Goal: Task Accomplishment & Management: Manage account settings

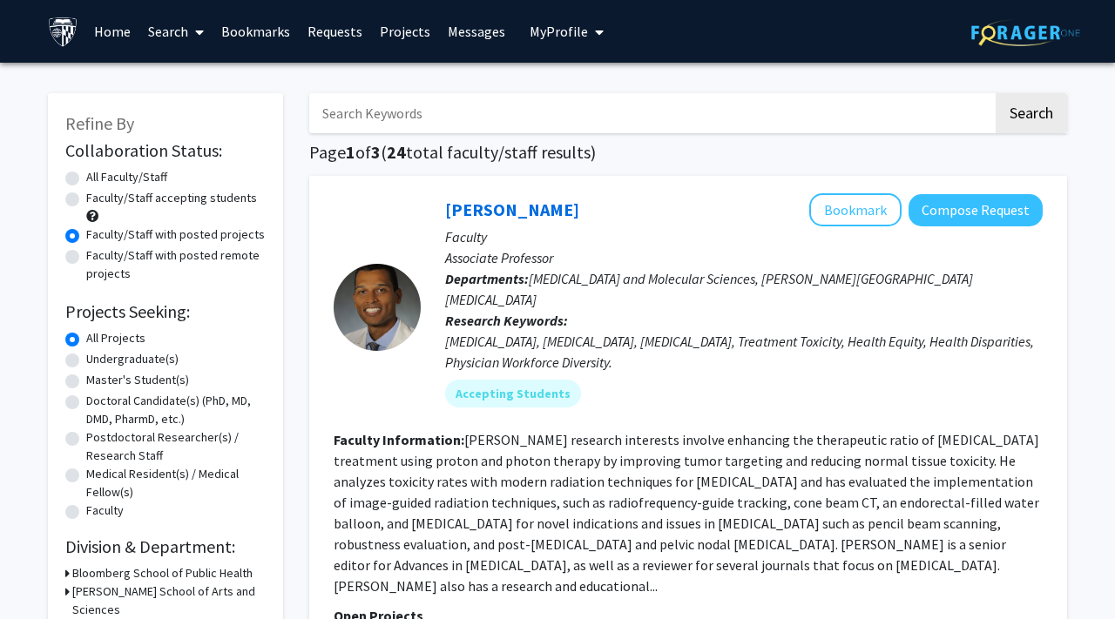
click at [253, 30] on link "Bookmarks" at bounding box center [255, 31] width 86 height 61
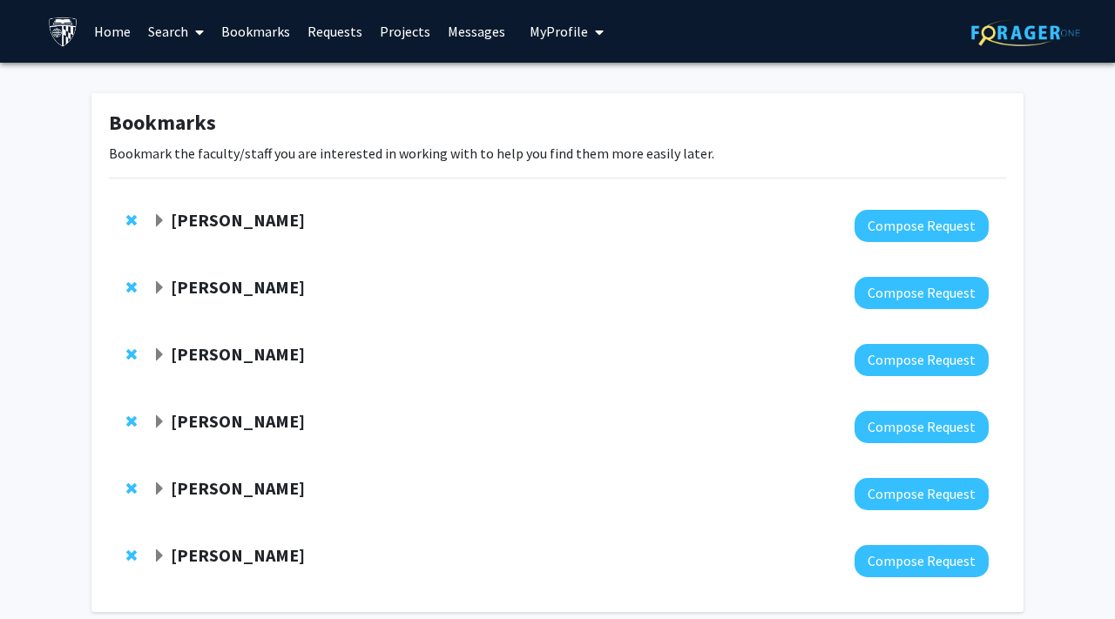
click at [162, 220] on span "Expand Fenan Rassu Bookmark" at bounding box center [159, 221] width 14 height 14
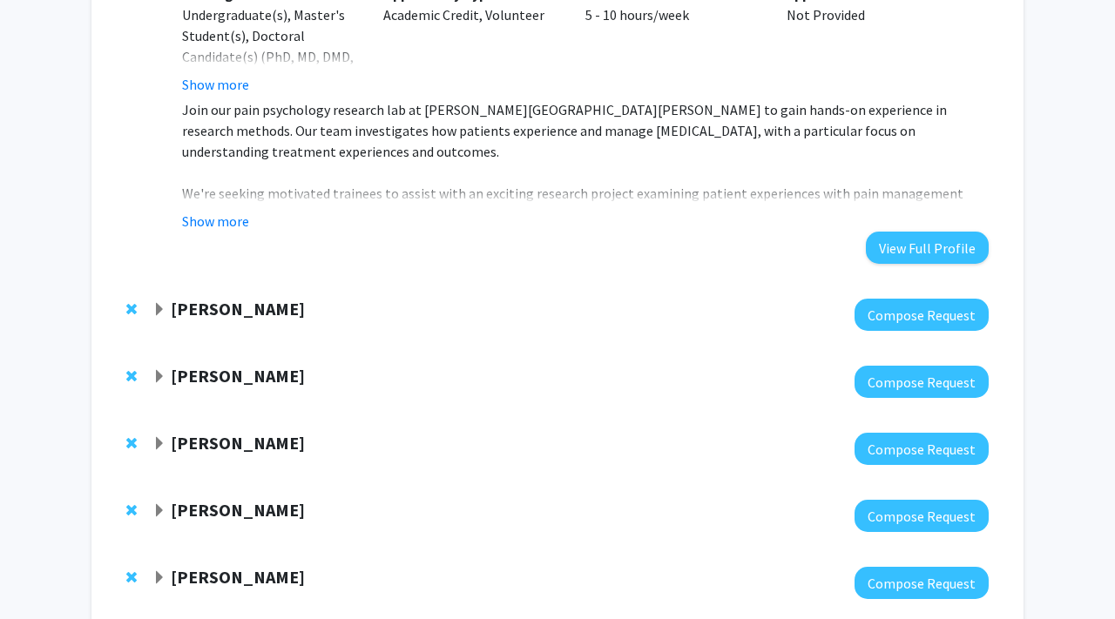
scroll to position [599, 0]
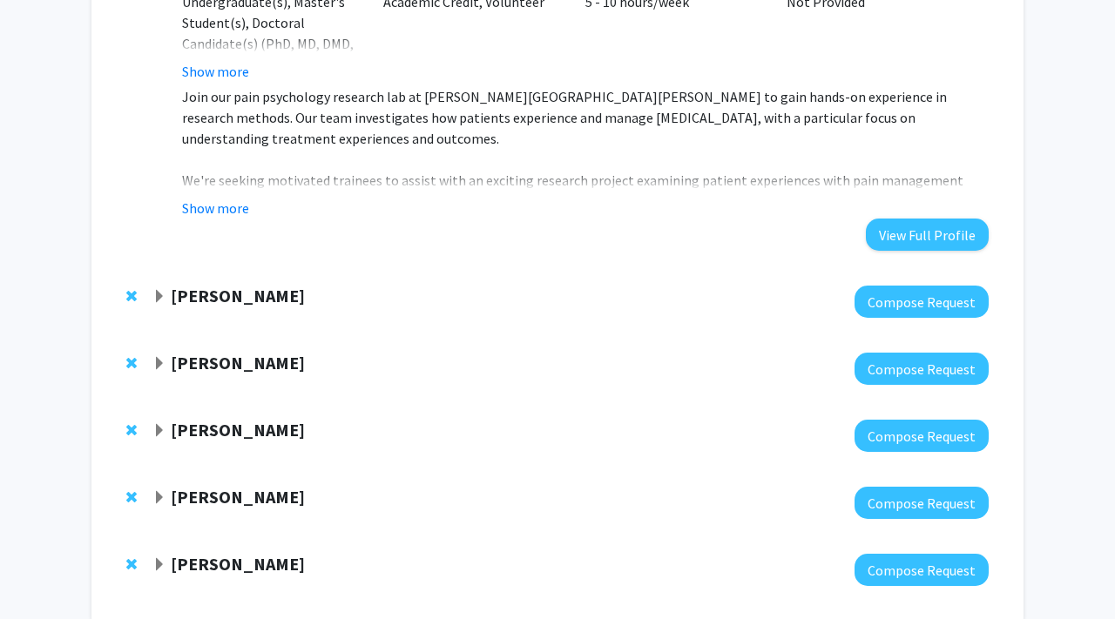
click at [160, 290] on span "Expand Emily Johnson Bookmark" at bounding box center [159, 297] width 14 height 14
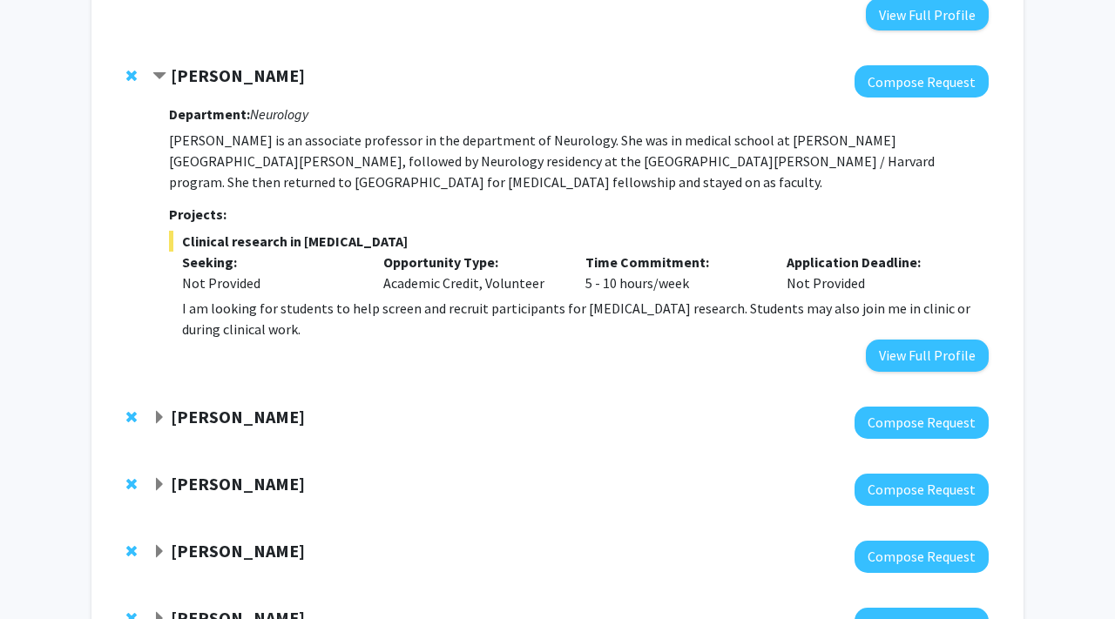
scroll to position [820, 0]
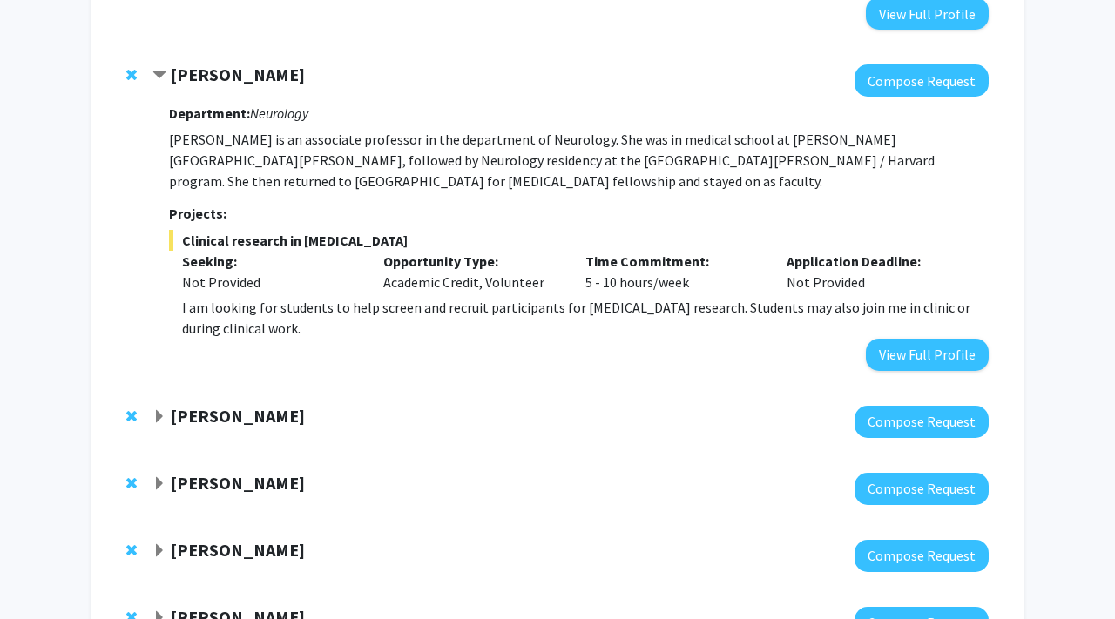
click at [156, 410] on span "Expand Jeffrey Tornheim Bookmark" at bounding box center [159, 417] width 14 height 14
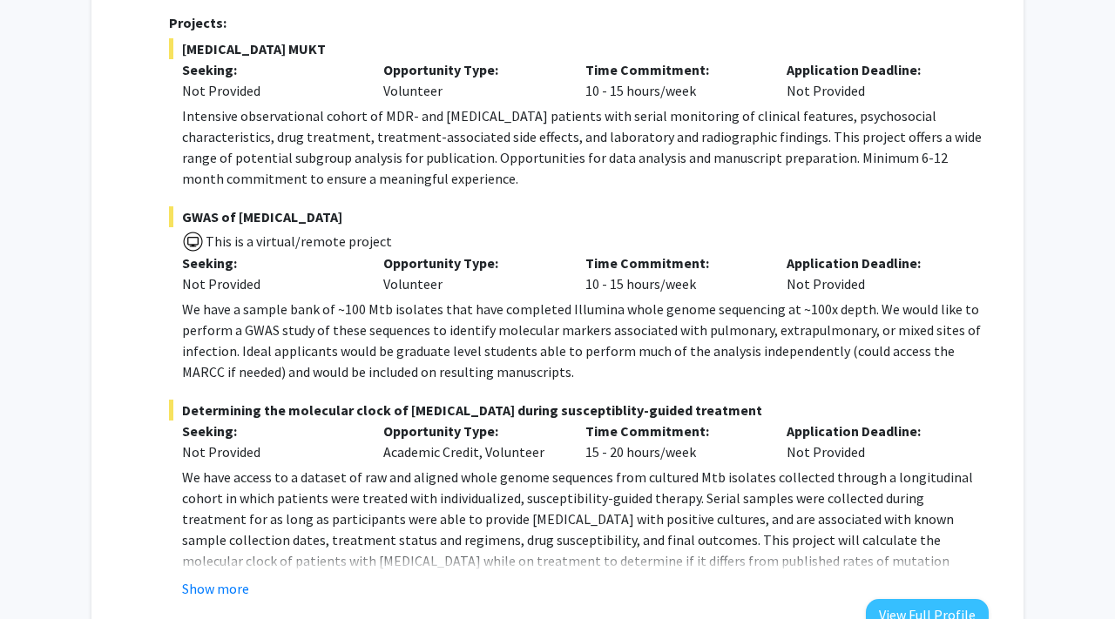
scroll to position [1548, 0]
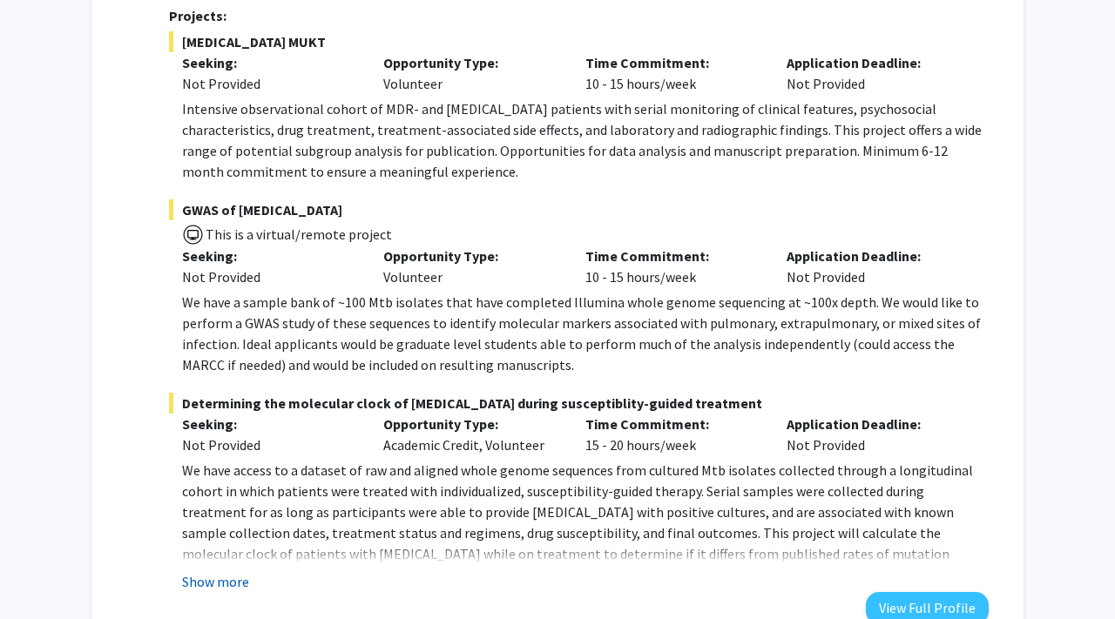
click at [199, 571] on button "Show more" at bounding box center [215, 581] width 67 height 21
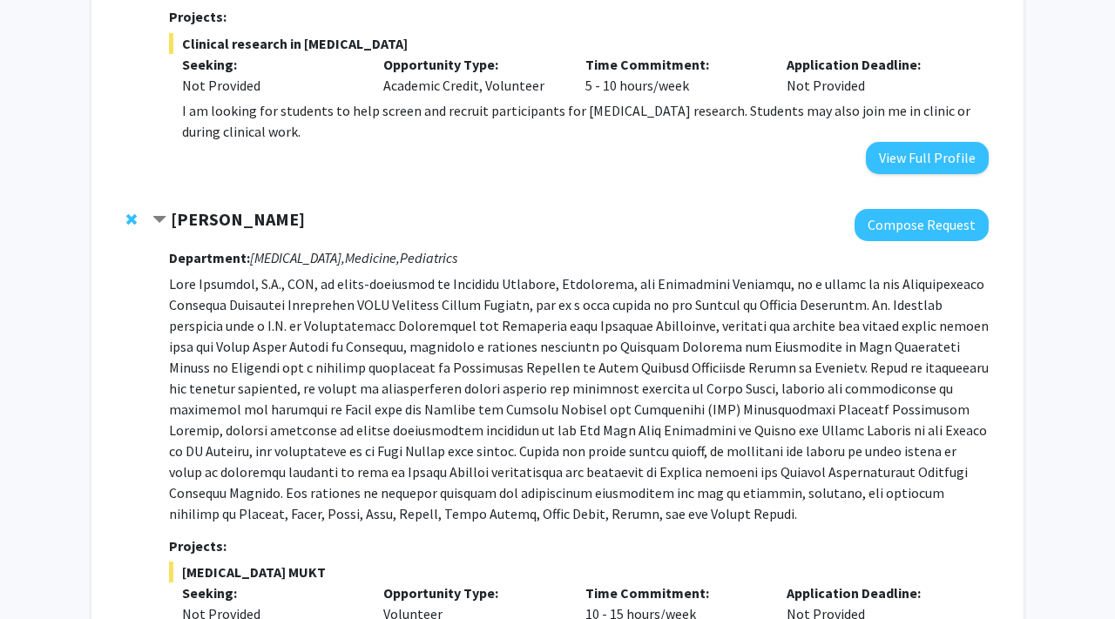
scroll to position [998, 0]
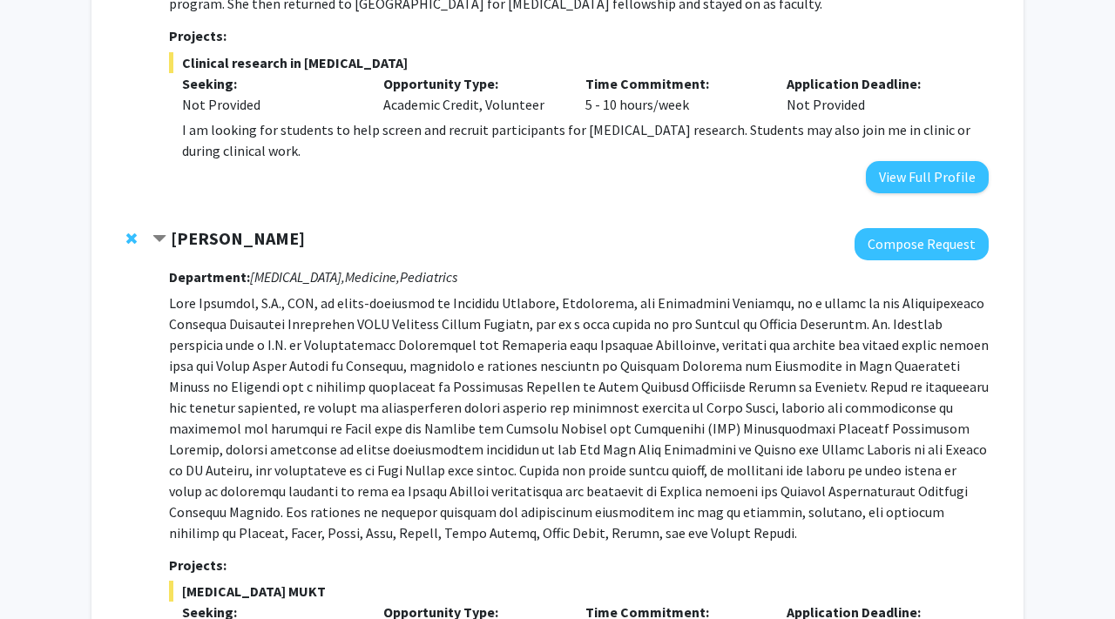
click at [132, 232] on span "Remove Jeffrey Tornheim from bookmarks" at bounding box center [131, 239] width 10 height 14
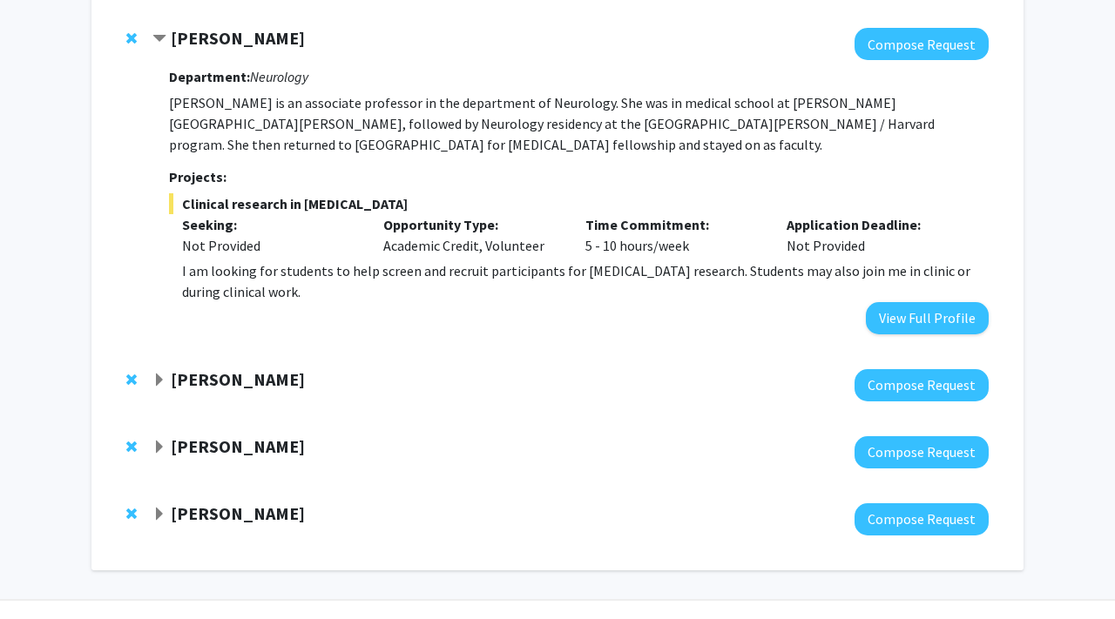
click at [159, 441] on span "Expand Amir Kashani Bookmark" at bounding box center [159, 448] width 14 height 14
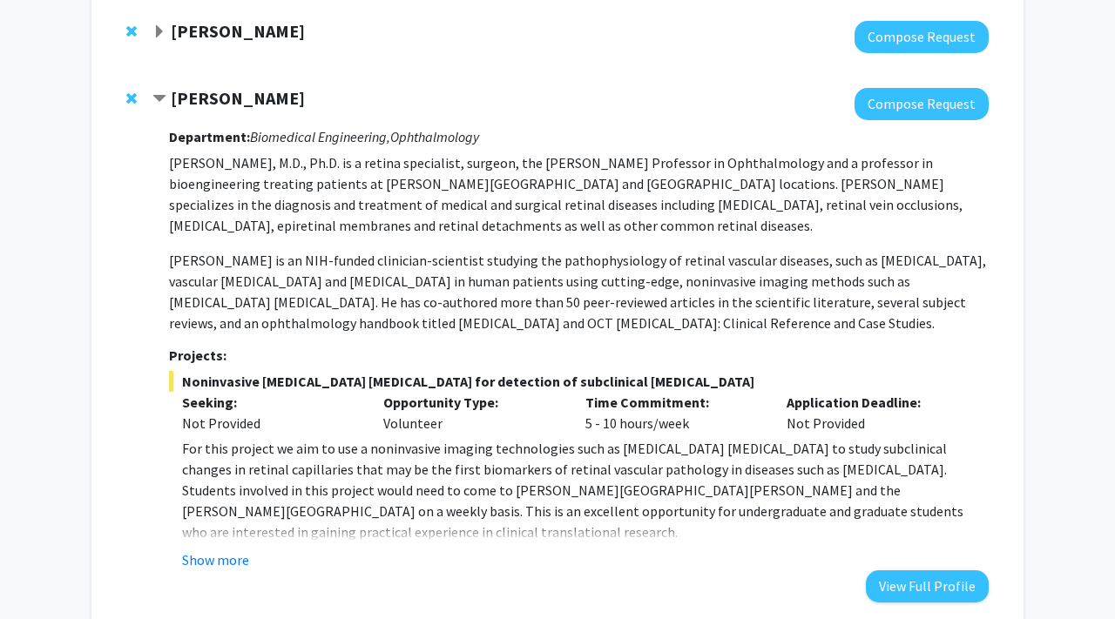
scroll to position [1340, 0]
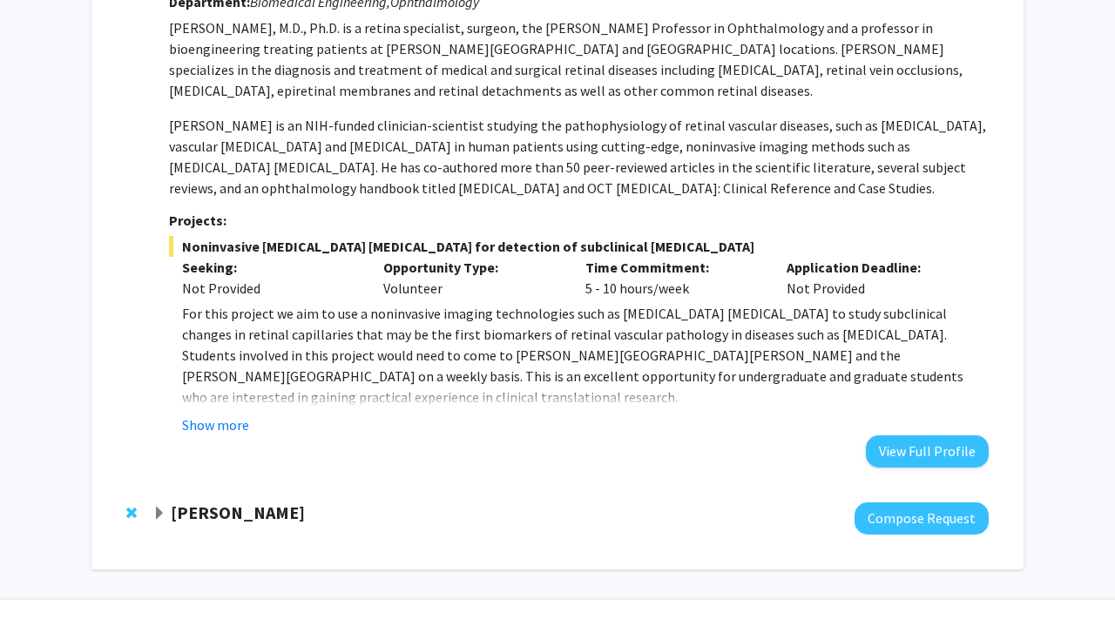
click at [154, 507] on span "Expand Yannis Paulus Bookmark" at bounding box center [159, 514] width 14 height 14
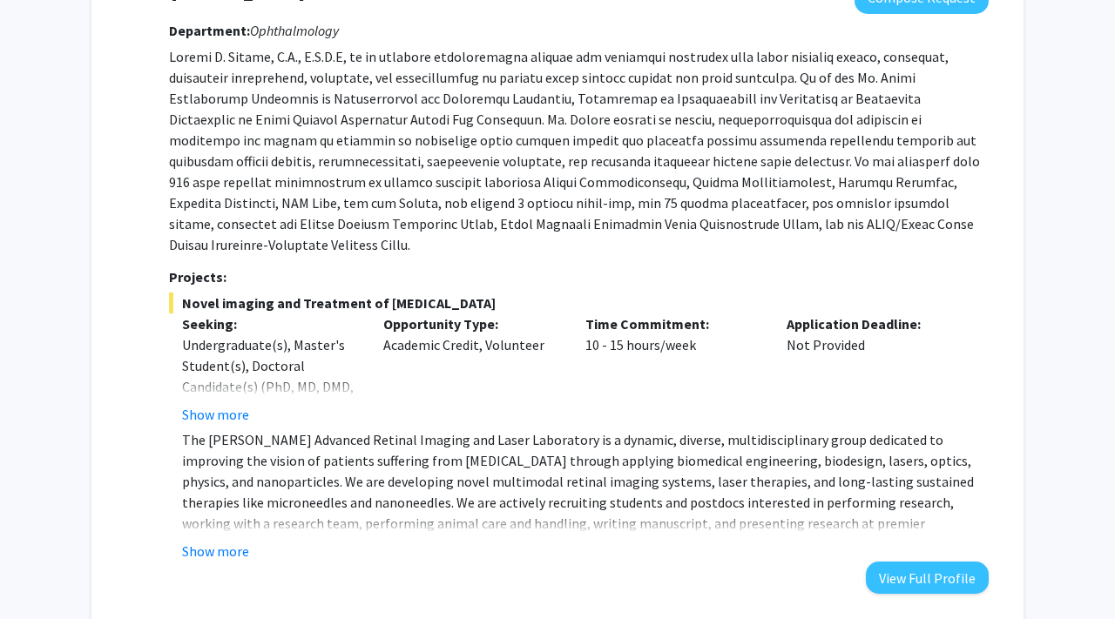
scroll to position [1899, 0]
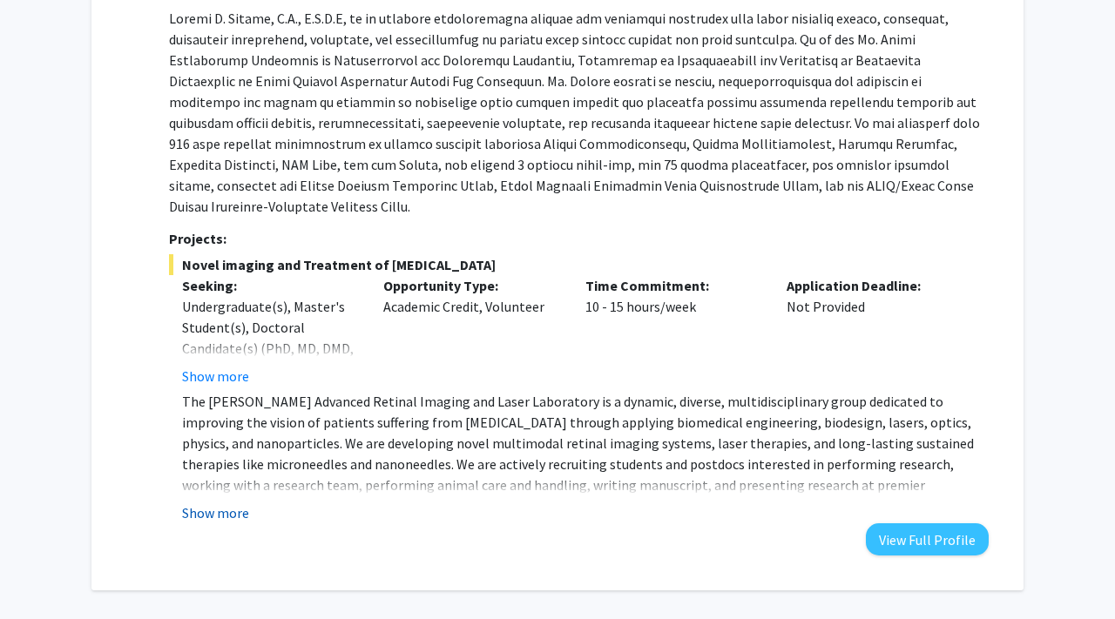
click at [219, 503] on button "Show more" at bounding box center [215, 513] width 67 height 21
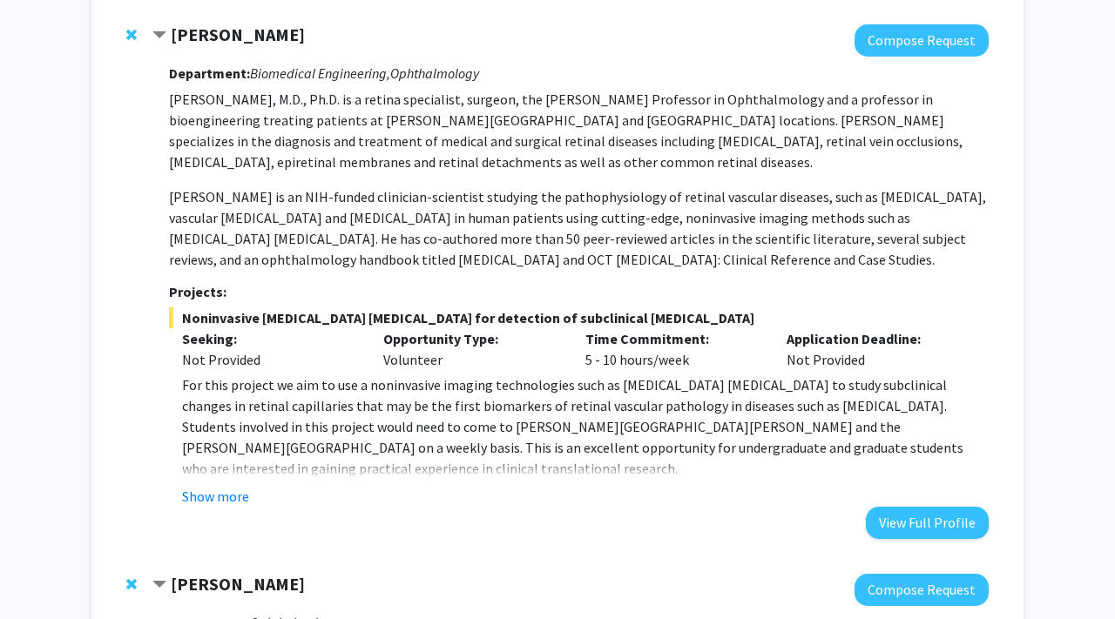
scroll to position [1263, 0]
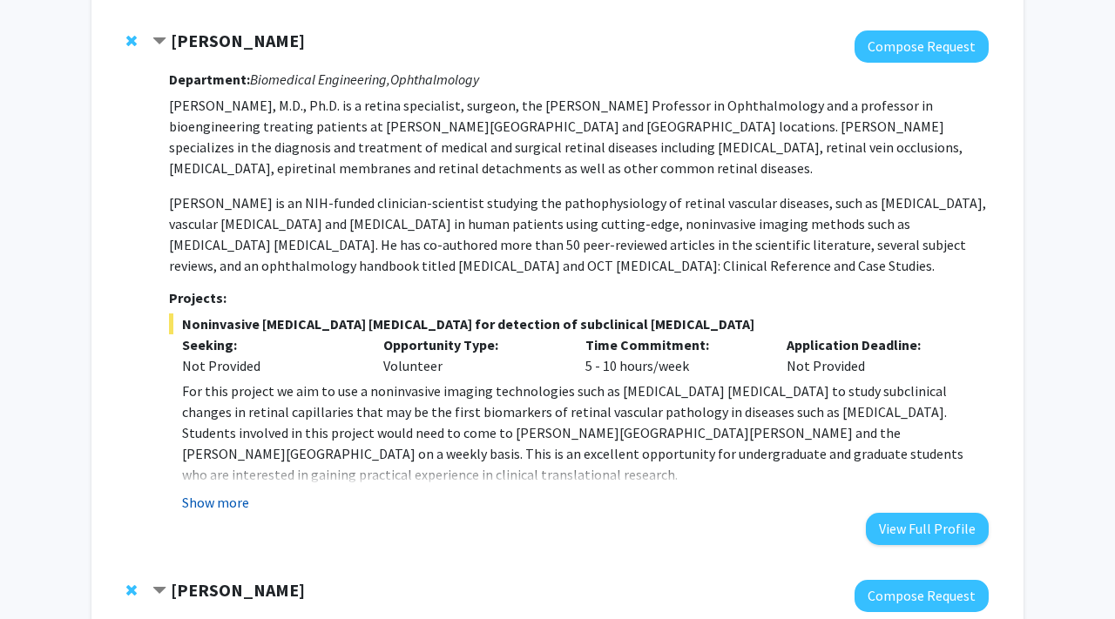
click at [218, 492] on button "Show more" at bounding box center [215, 502] width 67 height 21
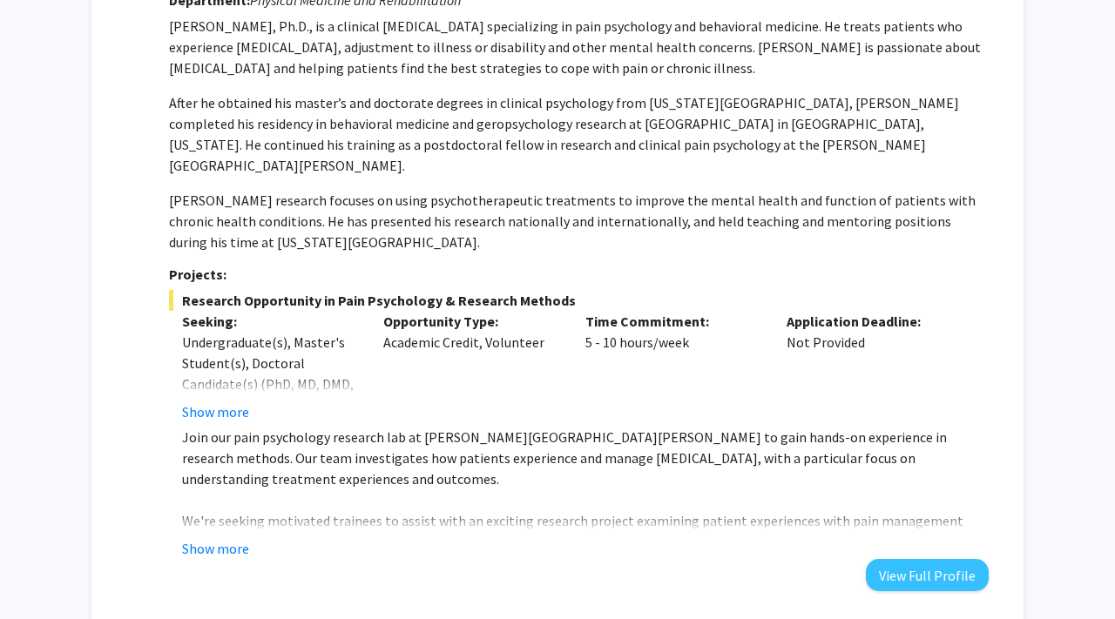
scroll to position [0, 0]
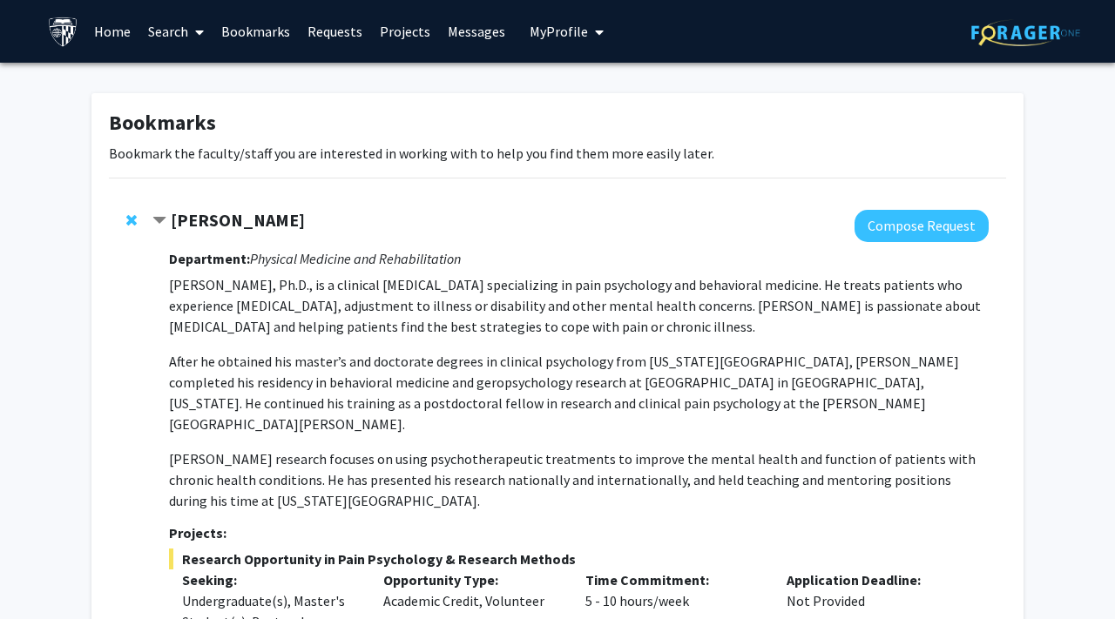
click at [180, 37] on link "Search" at bounding box center [175, 31] width 73 height 61
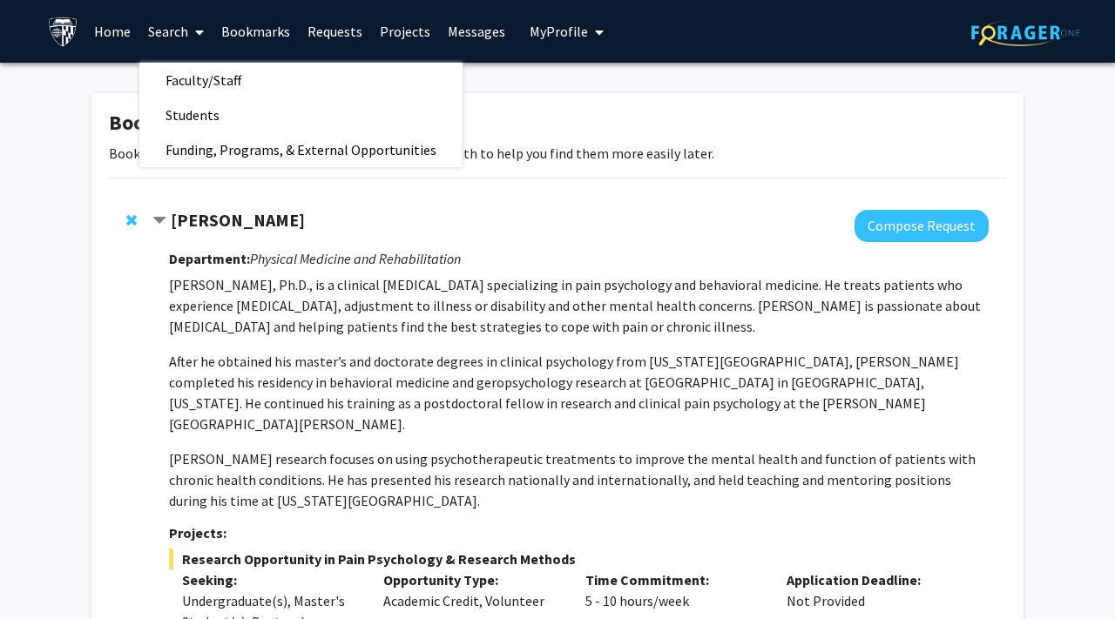
click at [259, 30] on link "Bookmarks" at bounding box center [255, 31] width 86 height 61
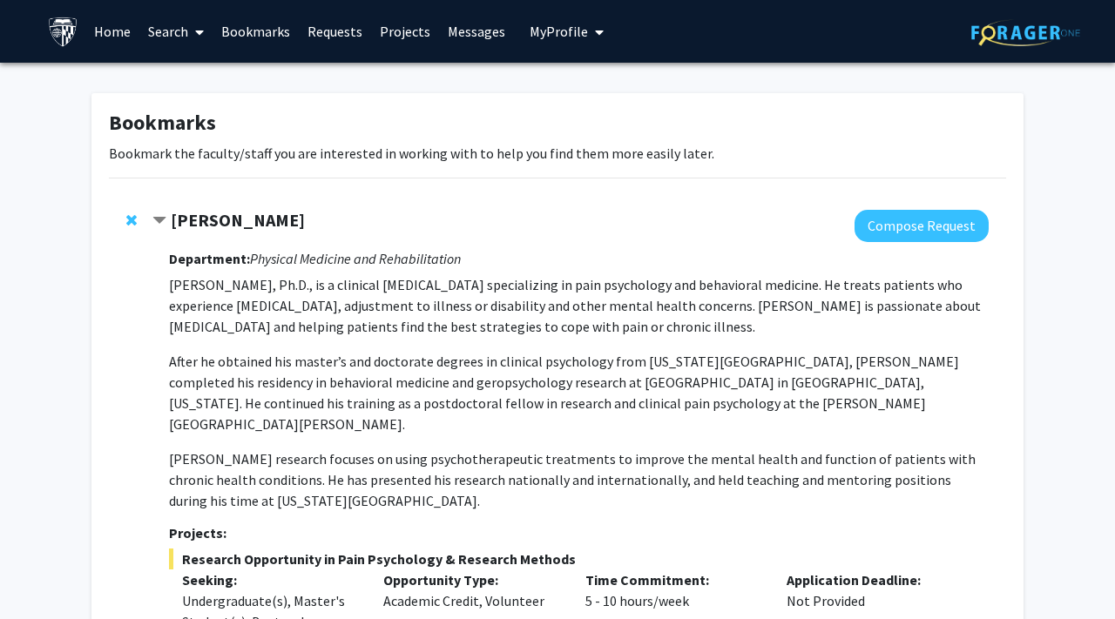
click at [170, 24] on link "Search" at bounding box center [175, 31] width 73 height 61
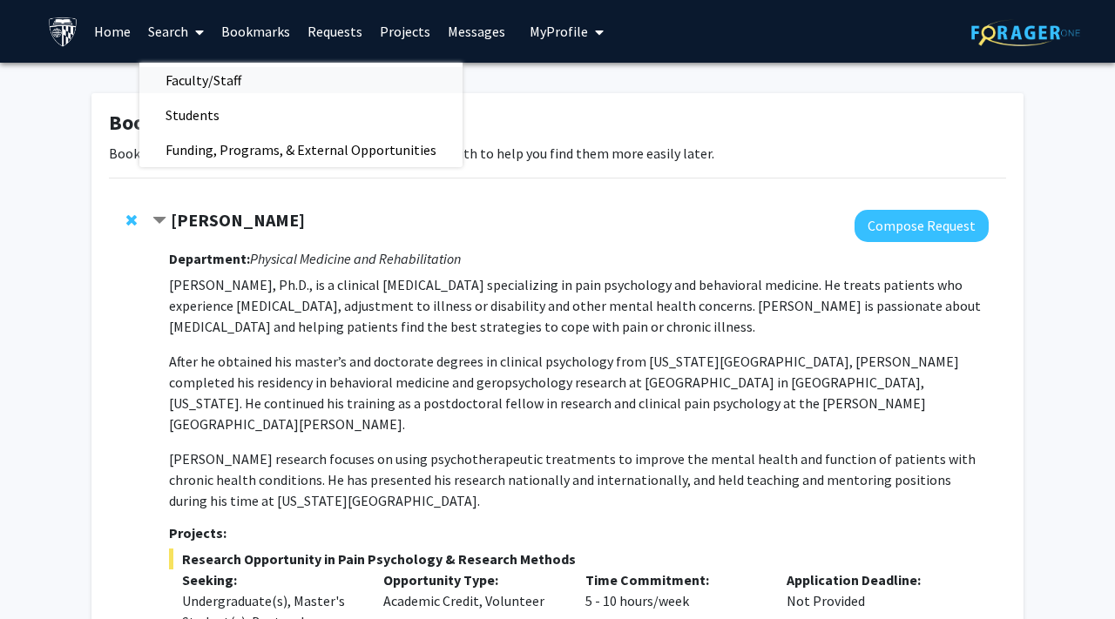
click at [192, 84] on span "Faculty/Staff" at bounding box center [203, 80] width 128 height 35
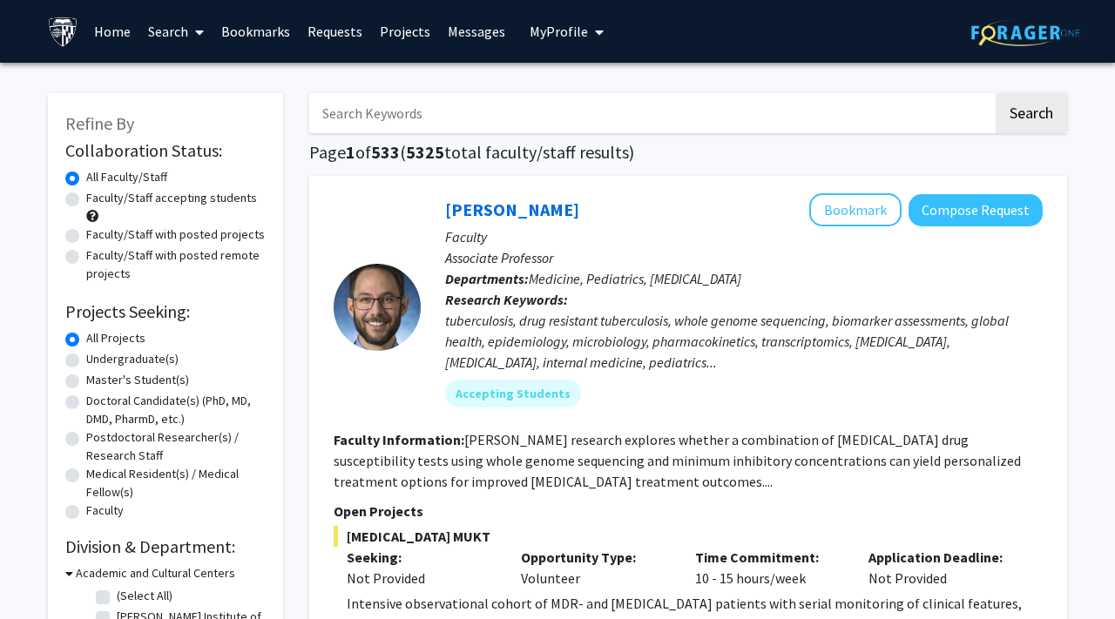
click at [90, 233] on label "Faculty/Staff with posted projects" at bounding box center [175, 235] width 179 height 18
click at [90, 233] on input "Faculty/Staff with posted projects" at bounding box center [91, 231] width 11 height 11
radio input "true"
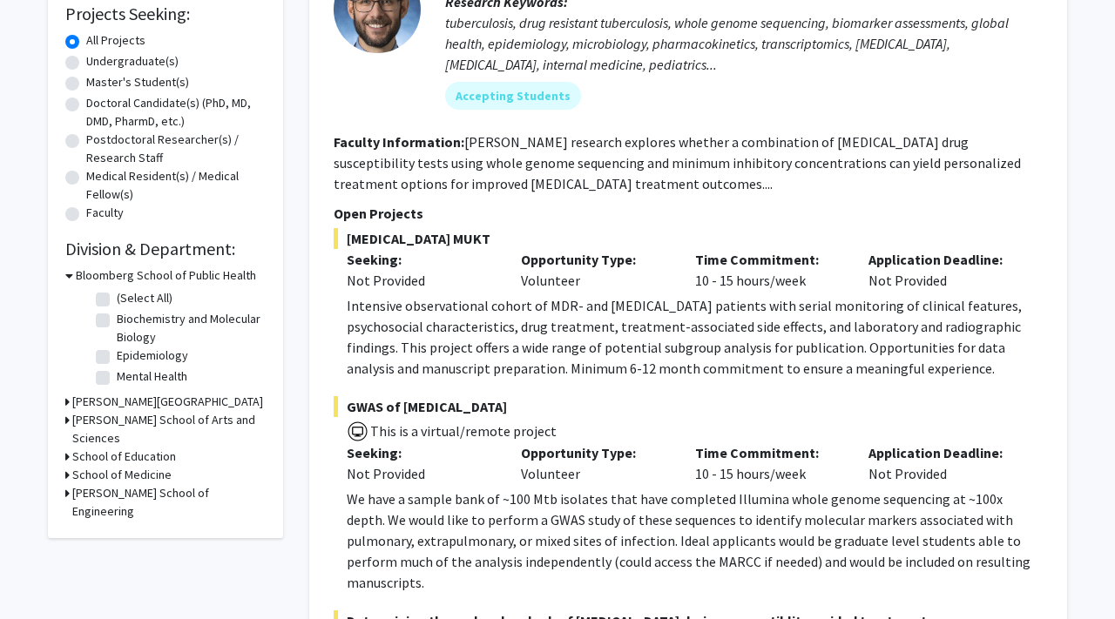
scroll to position [301, 0]
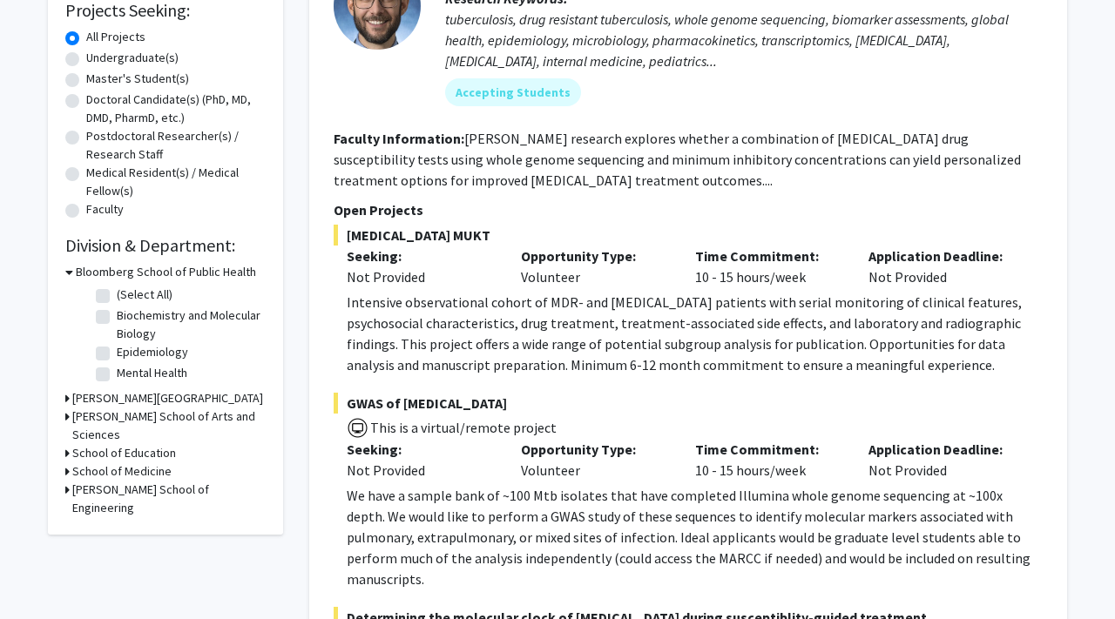
click at [117, 318] on label "Biochemistry and Molecular Biology" at bounding box center [189, 325] width 145 height 37
click at [117, 318] on input "Biochemistry and Molecular Biology" at bounding box center [122, 312] width 11 height 11
checkbox input "true"
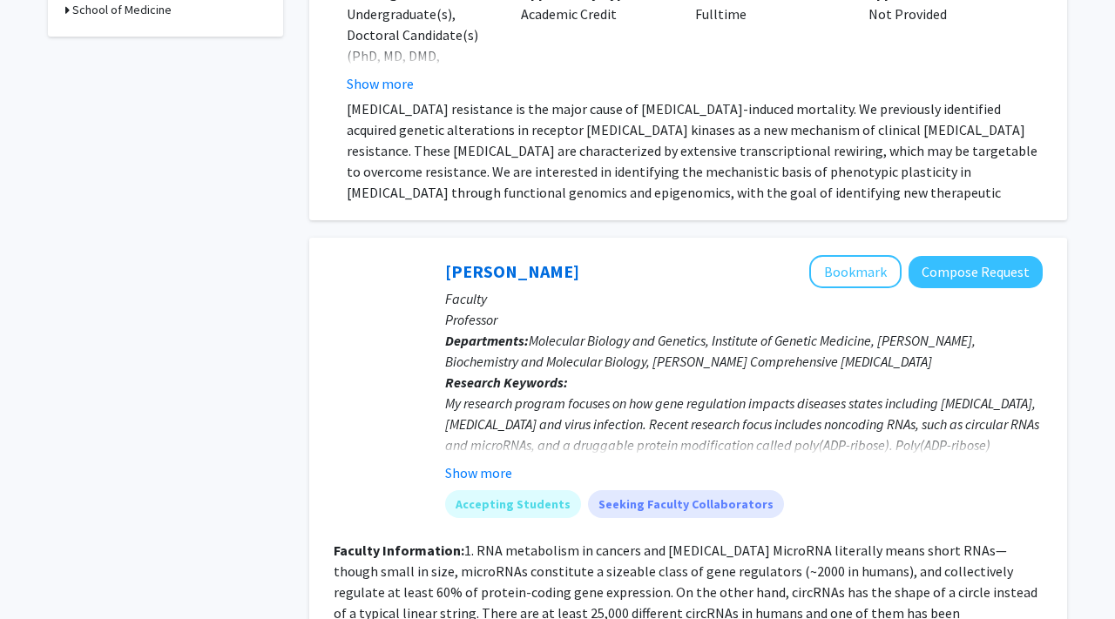
scroll to position [240, 0]
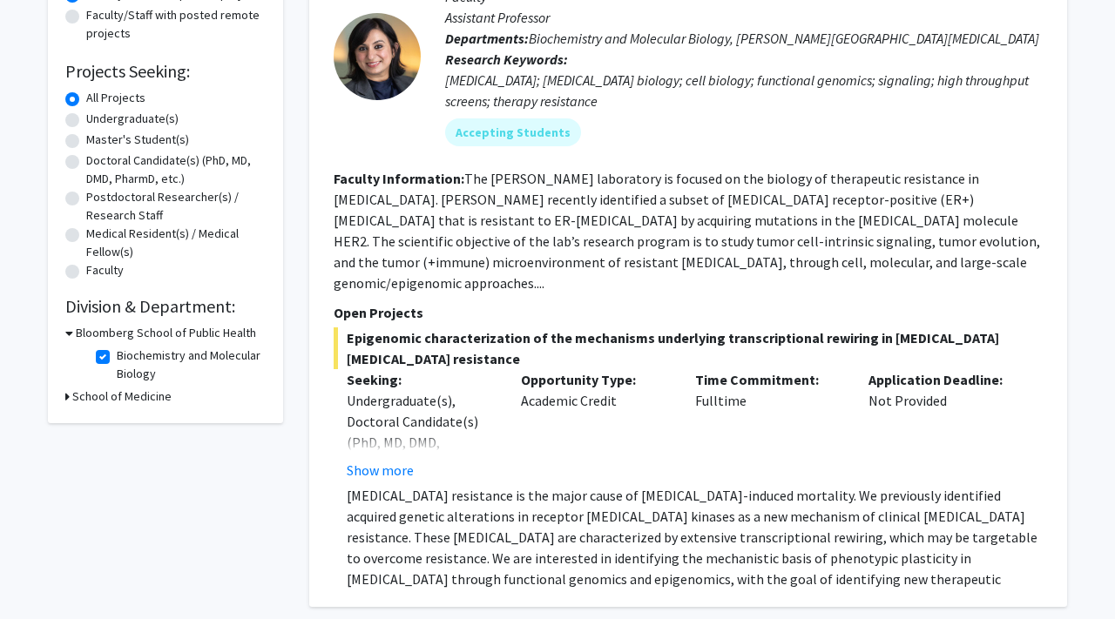
click at [117, 357] on label "Biochemistry and Molecular Biology" at bounding box center [189, 365] width 145 height 37
click at [117, 357] on input "Biochemistry and Molecular Biology" at bounding box center [122, 352] width 11 height 11
checkbox input "false"
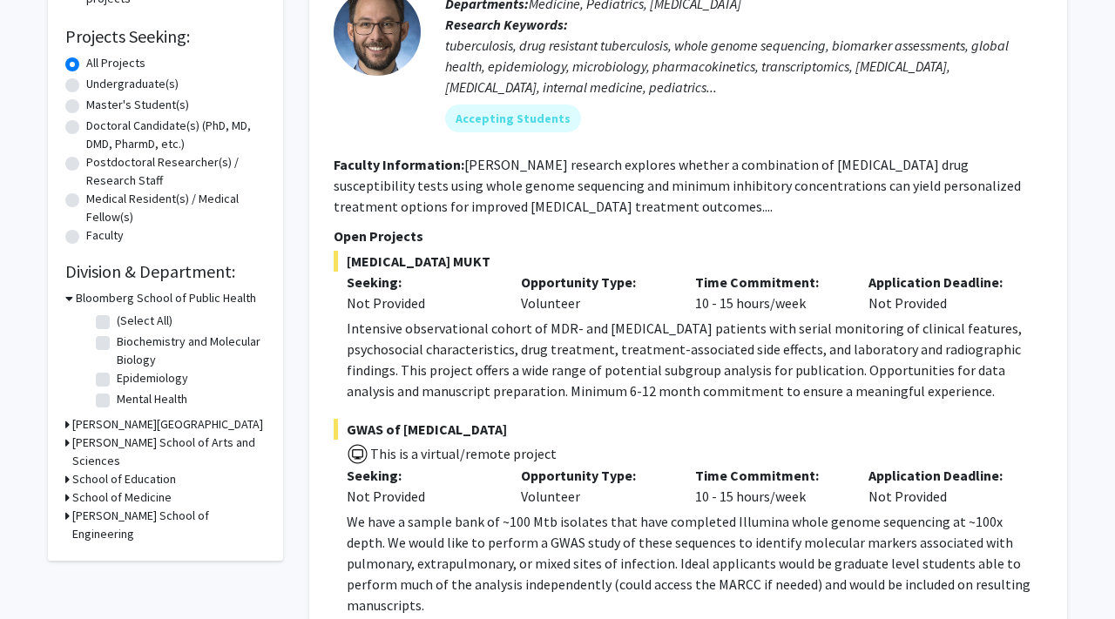
scroll to position [327, 0]
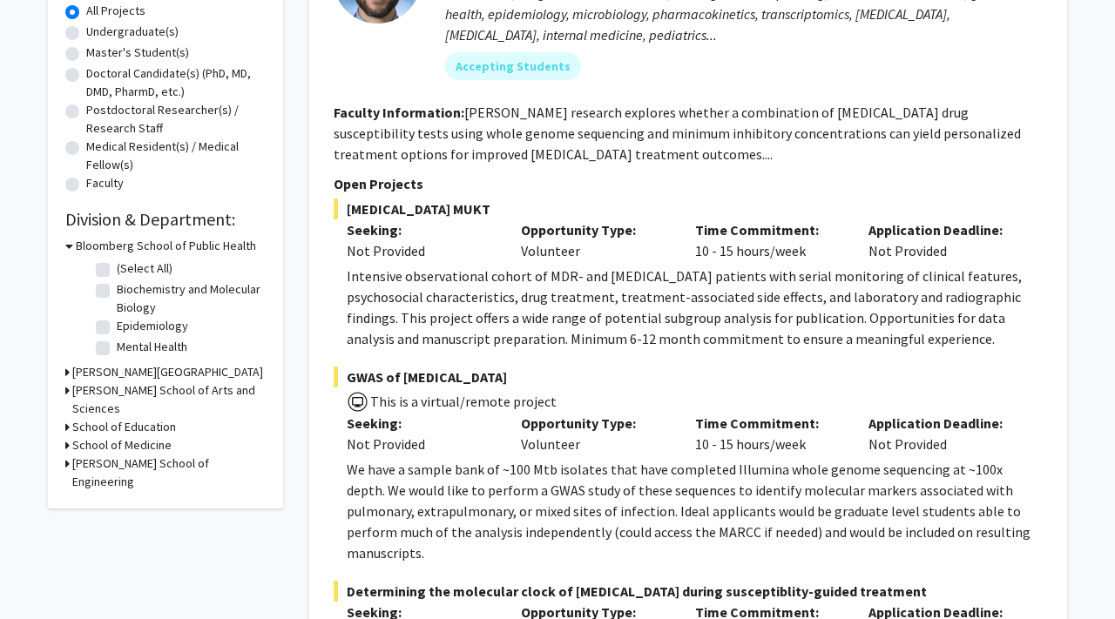
click at [62, 371] on div "Refine By Collaboration Status: Collaboration Status All Faculty/Staff Collabor…" at bounding box center [165, 137] width 235 height 743
click at [65, 391] on icon at bounding box center [67, 390] width 4 height 18
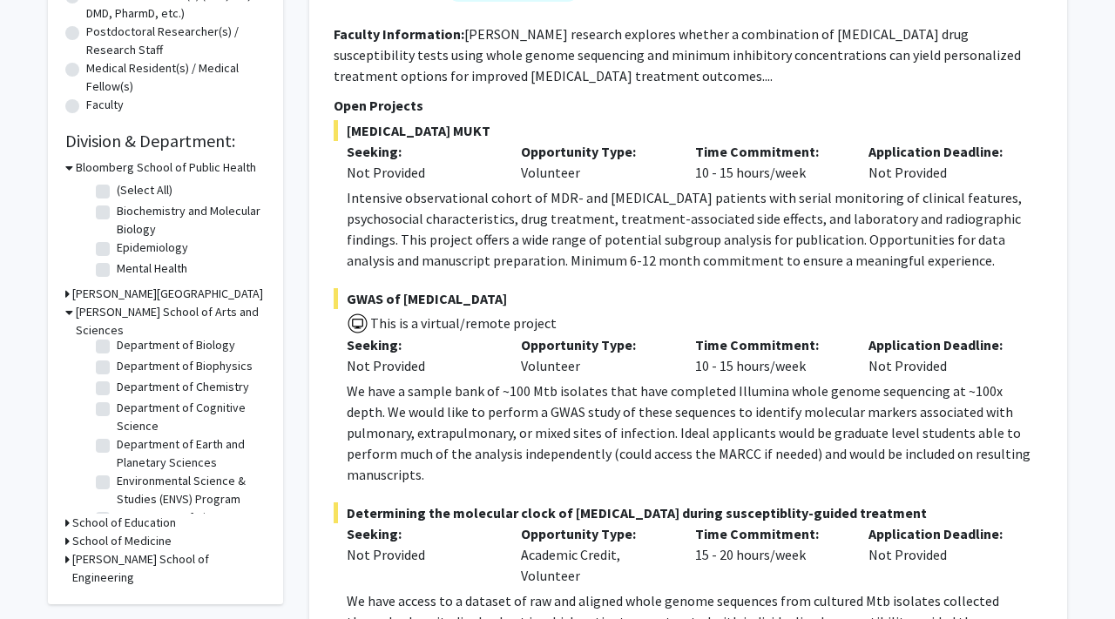
scroll to position [141, 0]
click at [66, 532] on icon at bounding box center [67, 541] width 4 height 18
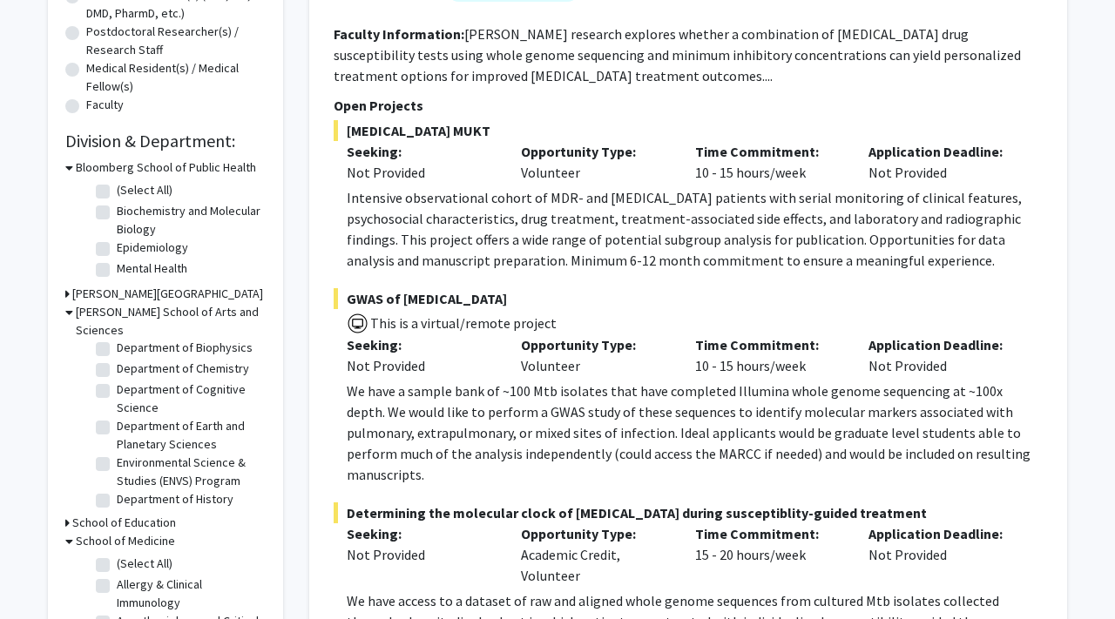
click at [117, 555] on label "(Select All)" at bounding box center [145, 564] width 56 height 18
click at [117, 555] on input "(Select All)" at bounding box center [122, 560] width 11 height 11
checkbox input "true"
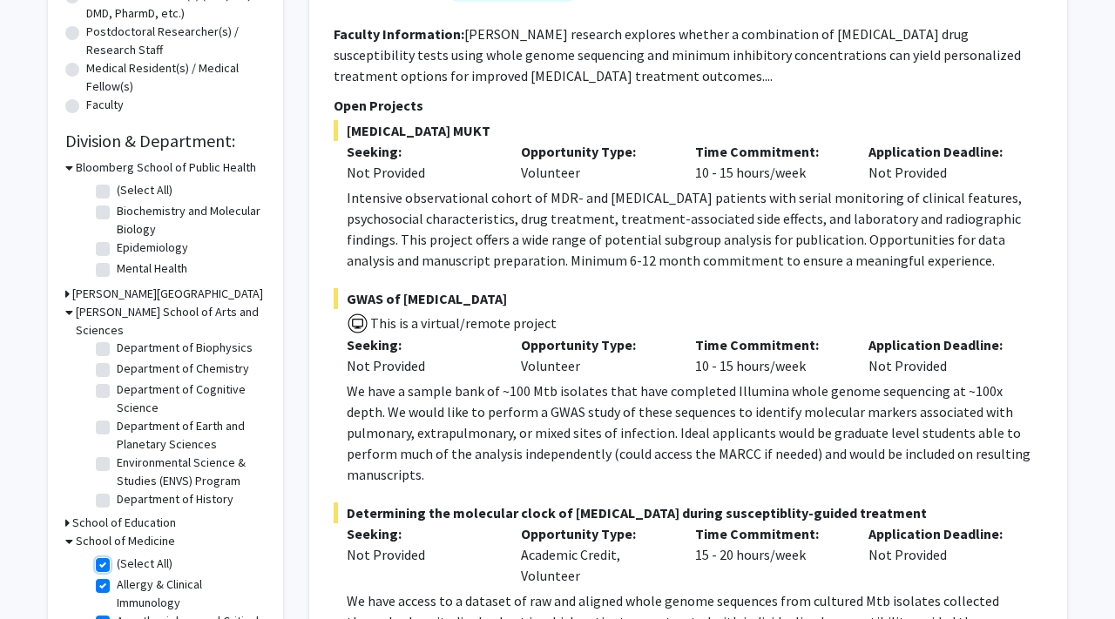
checkbox input "true"
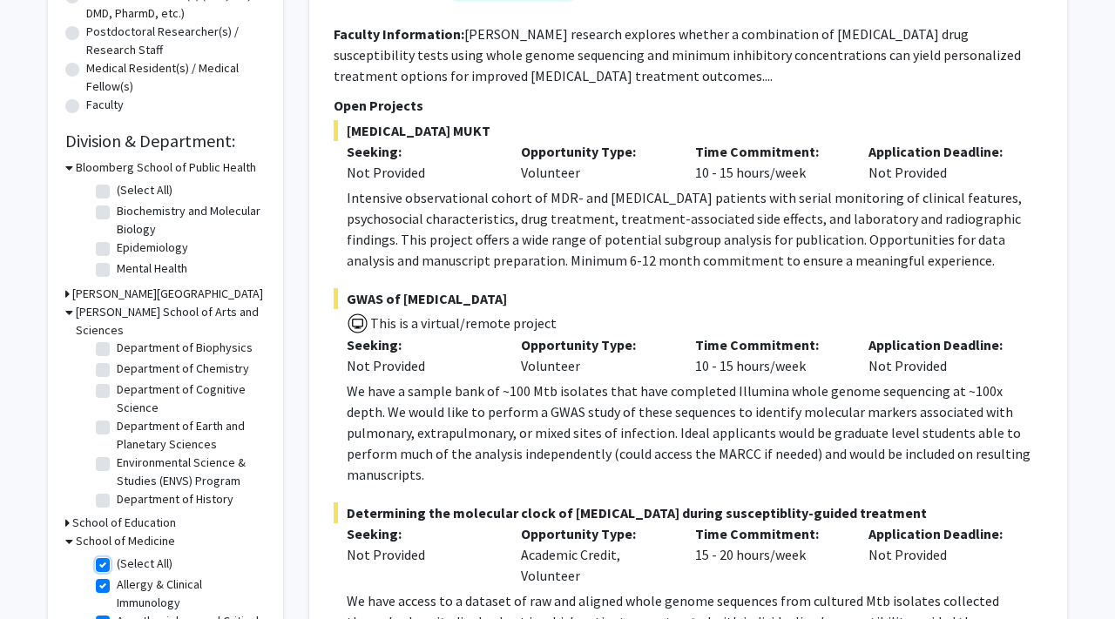
checkbox input "true"
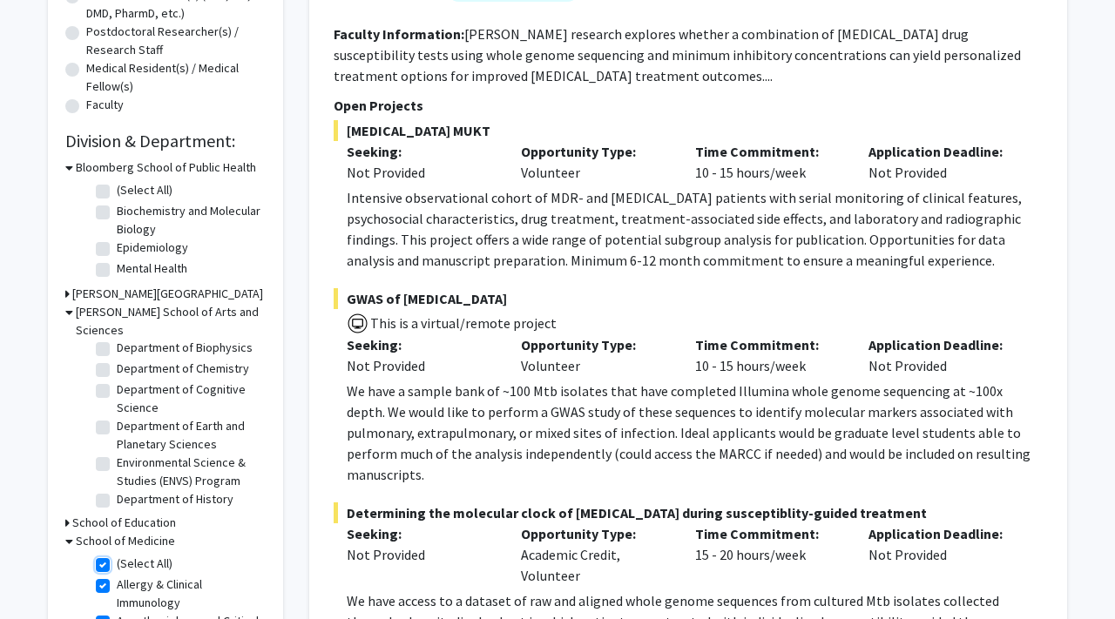
checkbox input "true"
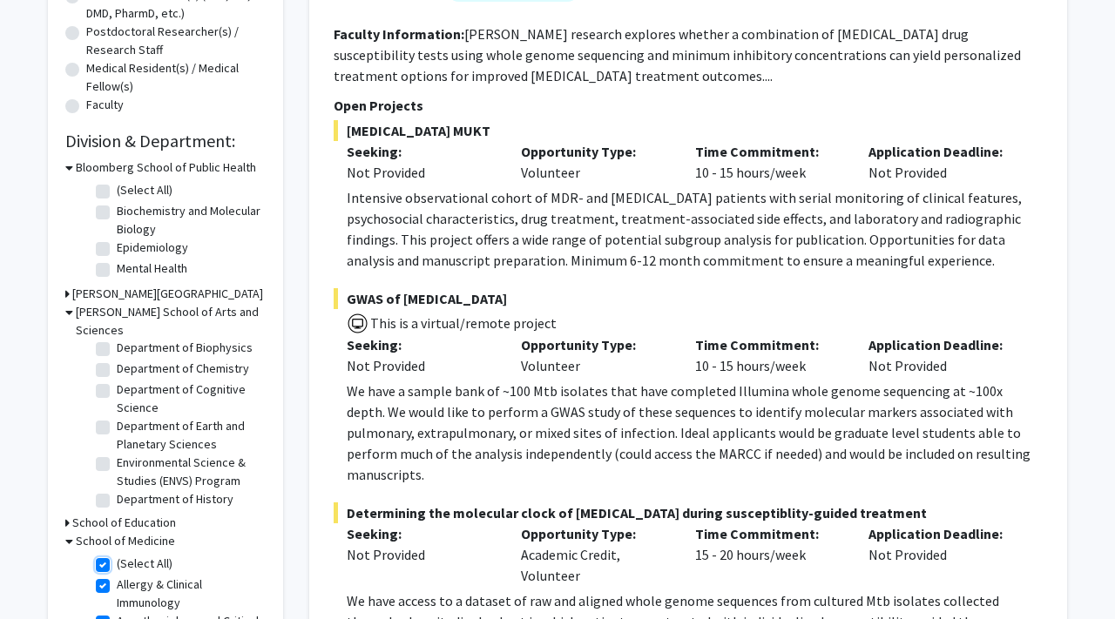
checkbox input "true"
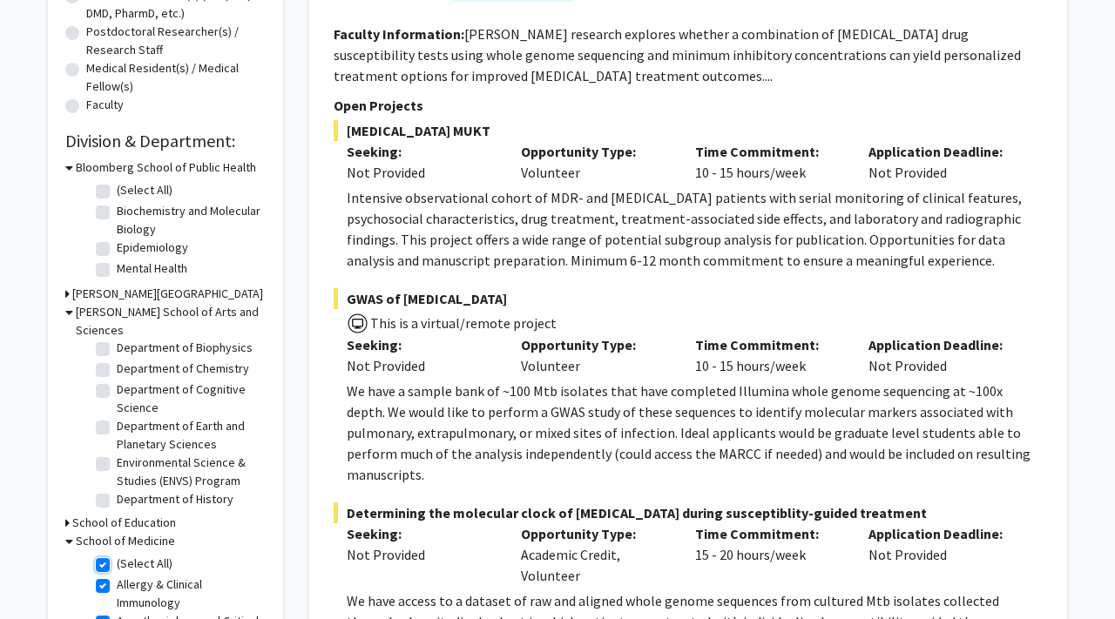
checkbox input "true"
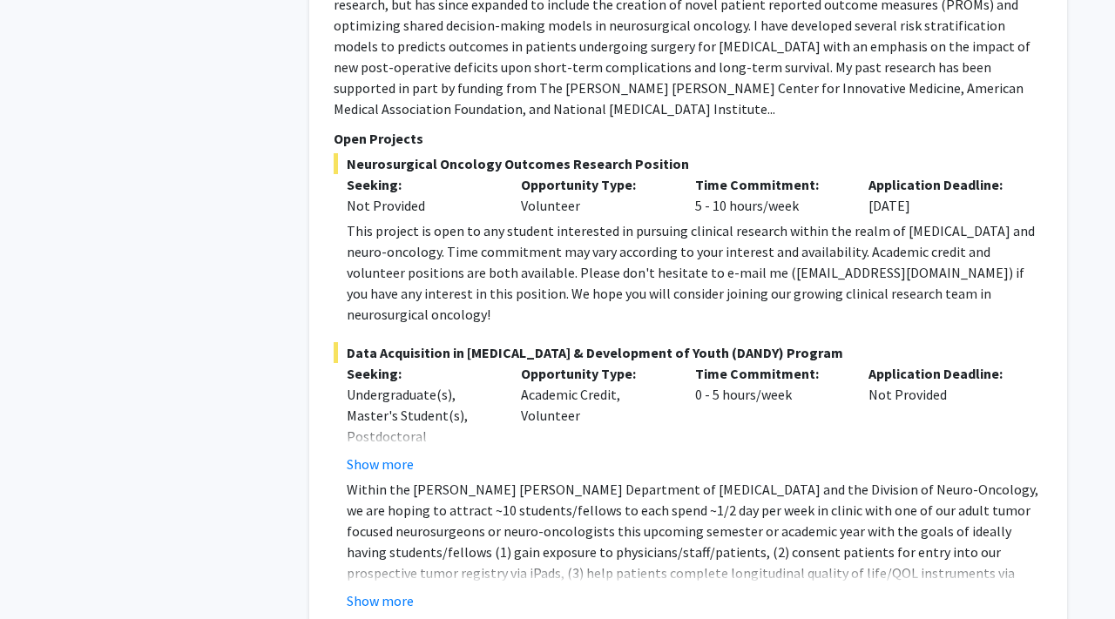
scroll to position [1305, 0]
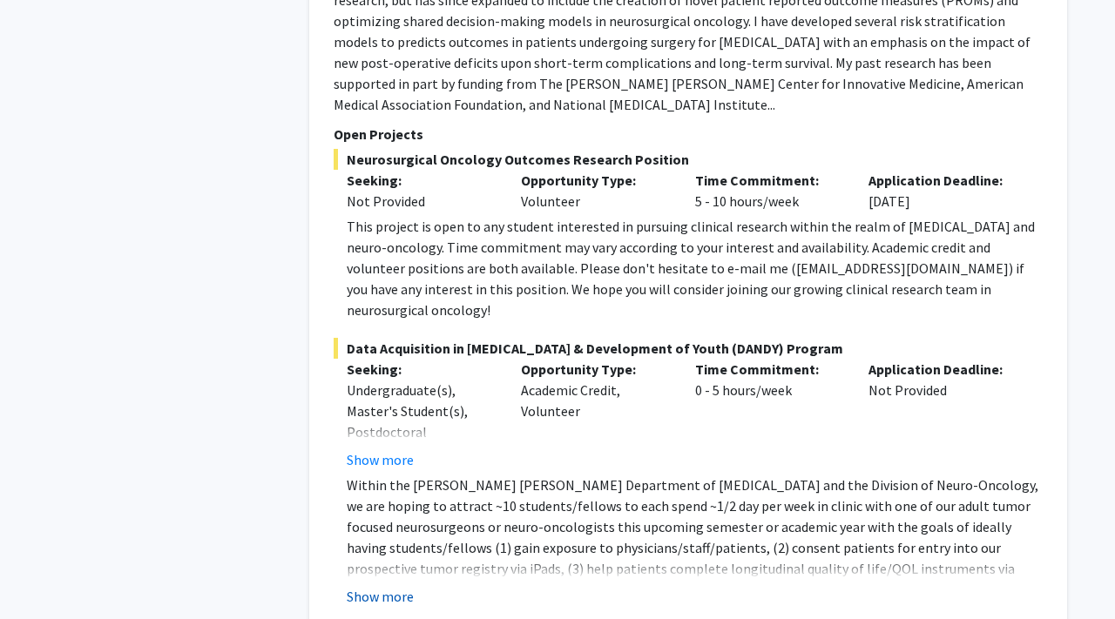
click at [366, 586] on button "Show more" at bounding box center [380, 596] width 67 height 21
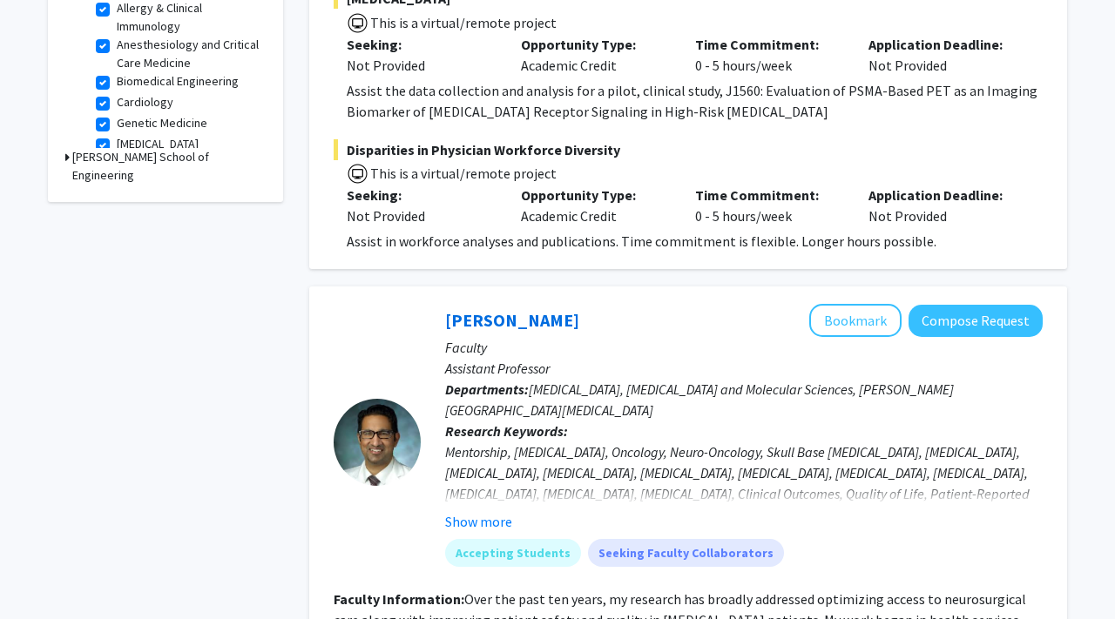
scroll to position [650, 0]
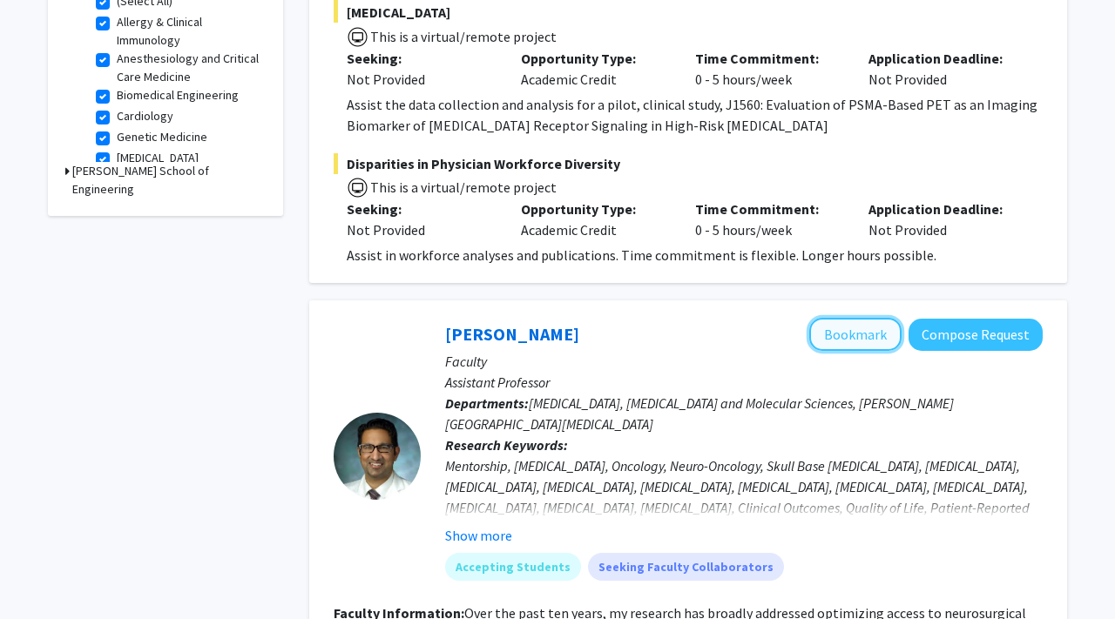
click at [873, 318] on button "Bookmark" at bounding box center [855, 334] width 92 height 33
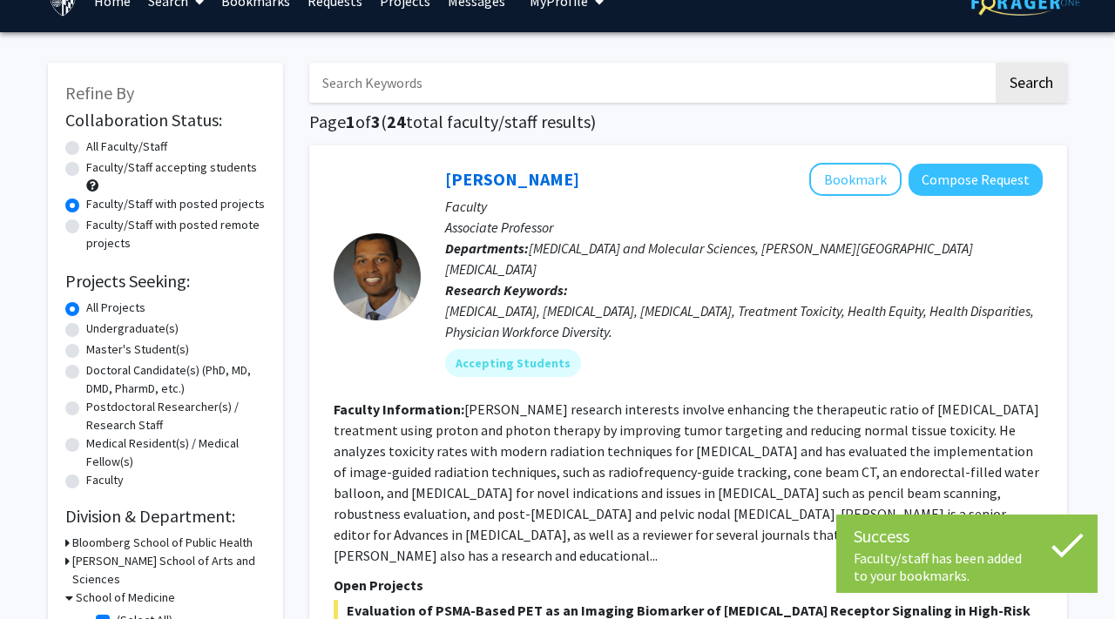
scroll to position [19, 0]
